Goal: Task Accomplishment & Management: Manage account settings

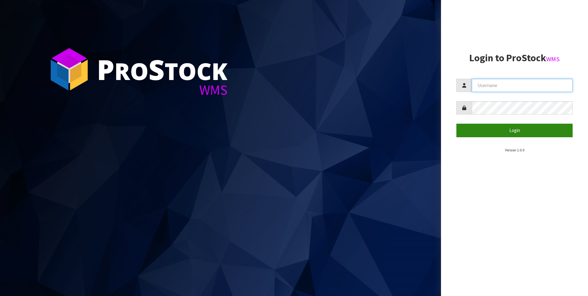
type input "[PERSON_NAME]"
click at [517, 128] on button "Login" at bounding box center [514, 130] width 116 height 13
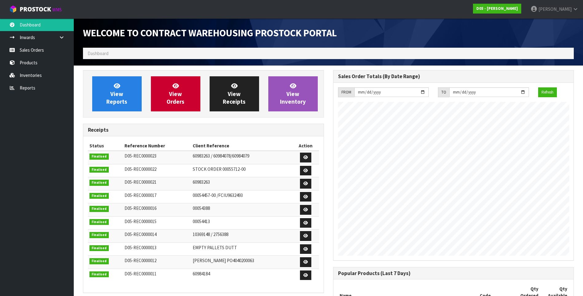
scroll to position [367, 250]
click at [35, 49] on link "Sales Orders" at bounding box center [37, 50] width 74 height 13
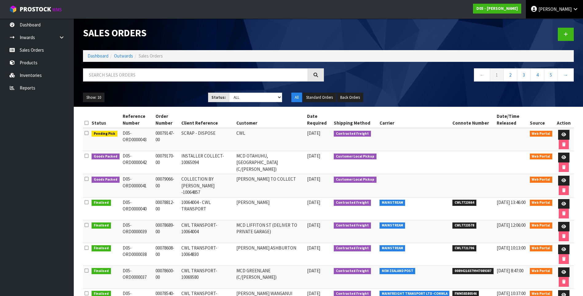
click at [557, 7] on span "DUTT-COATES" at bounding box center [554, 9] width 33 height 6
click at [552, 22] on link "Logout" at bounding box center [558, 24] width 49 height 8
